Goal: Information Seeking & Learning: Find specific fact

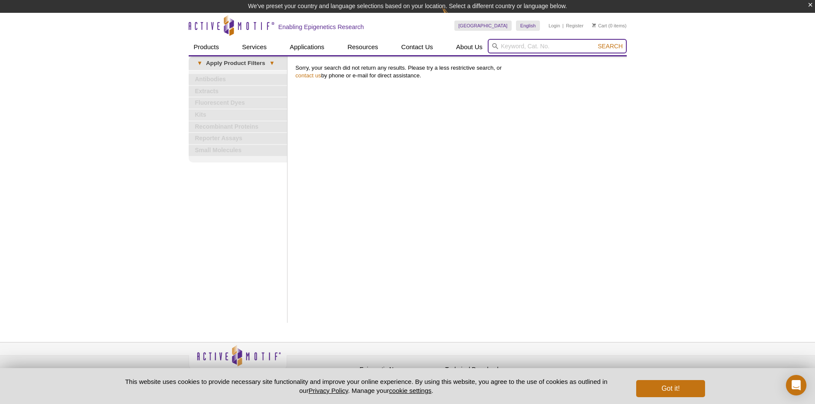
click at [563, 45] on input "search" at bounding box center [556, 46] width 139 height 15
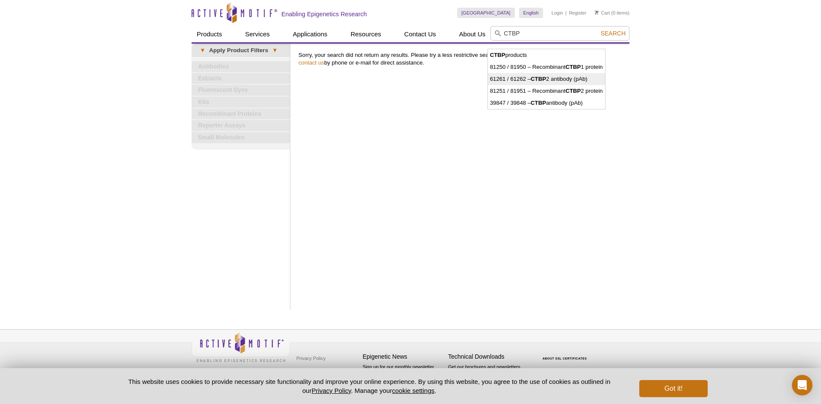
click at [567, 78] on li "61261 / 61262 – CTBP 2 antibody (pAb)" at bounding box center [546, 79] width 117 height 12
type input "61261 / 61262 – CTBP2 antibody (pAb)"
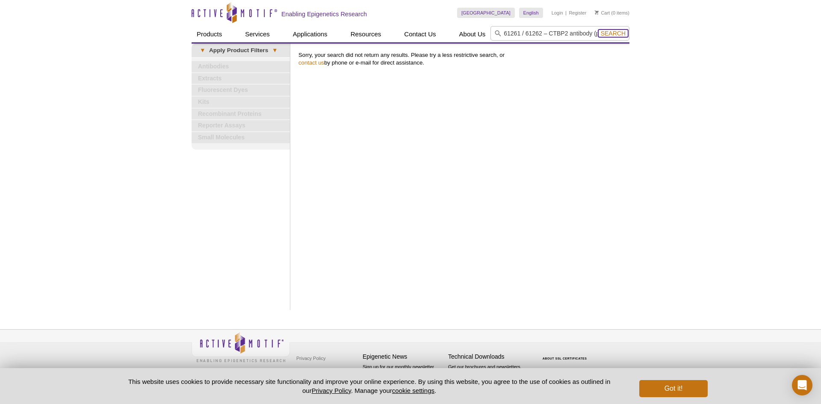
click at [610, 31] on span "Search" at bounding box center [613, 33] width 25 height 7
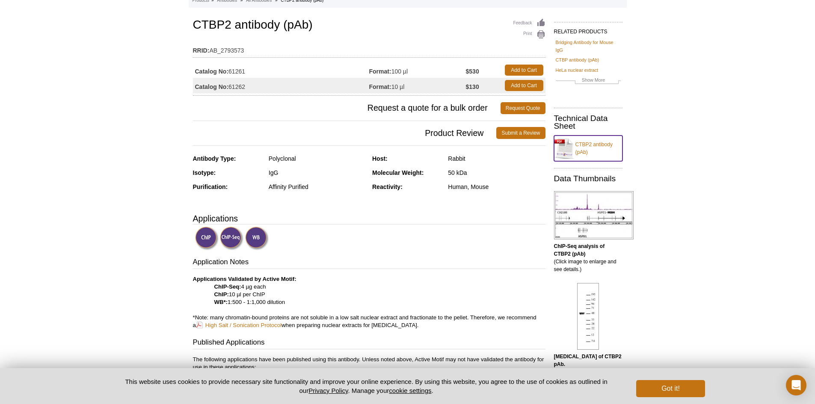
scroll to position [128, 0]
